Goal: Navigation & Orientation: Go to known website

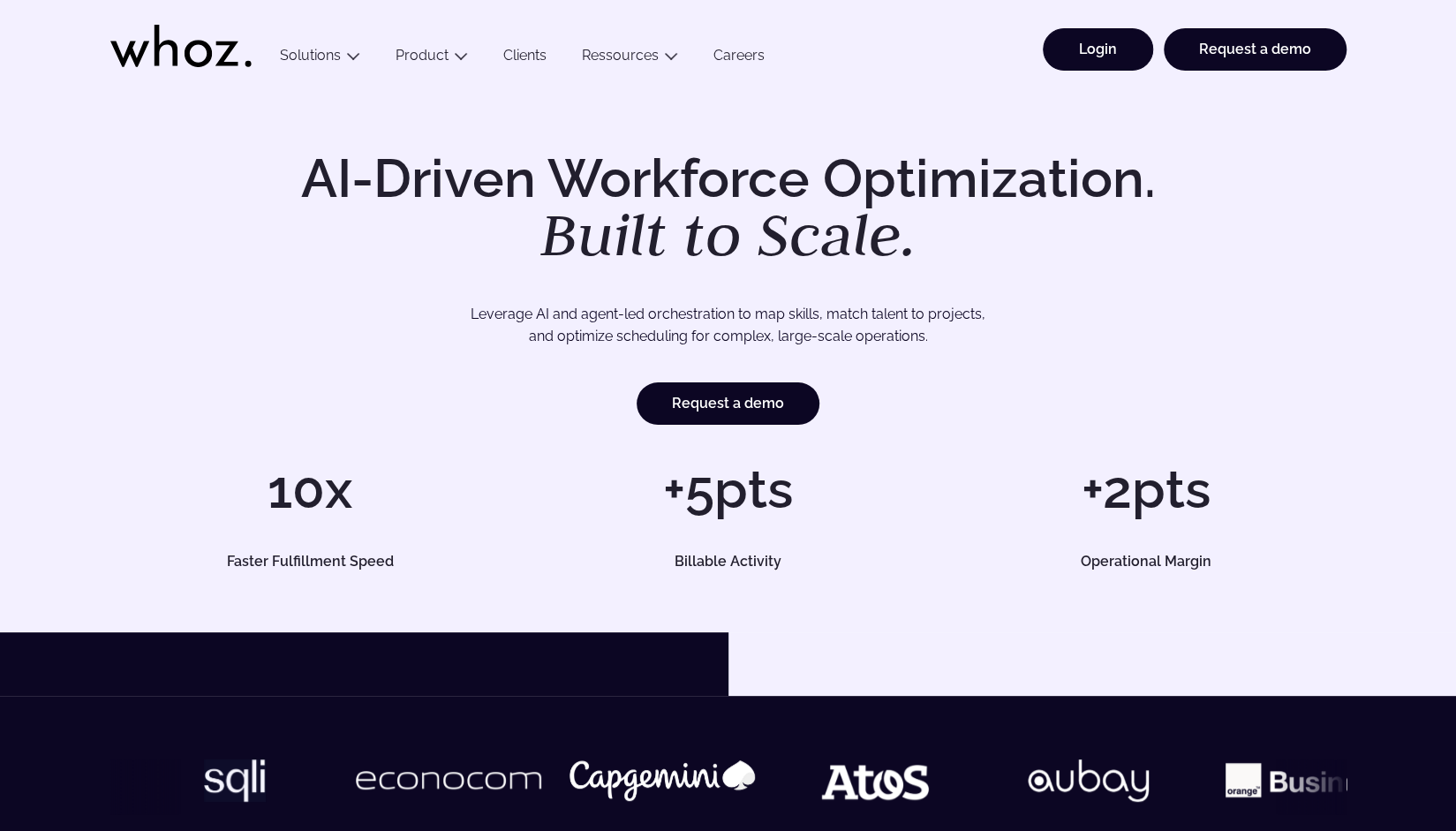
click at [1099, 58] on link "Login" at bounding box center [1099, 50] width 111 height 43
click at [1108, 48] on link "Login" at bounding box center [1099, 50] width 111 height 43
